Goal: Share content

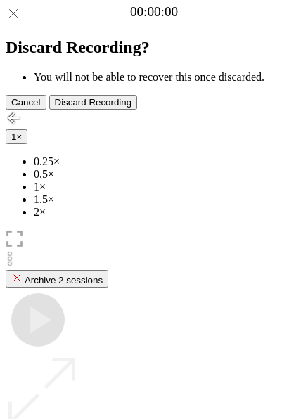
scroll to position [125, 0]
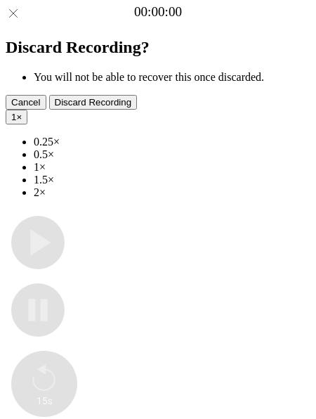
type input "**********"
